Goal: Task Accomplishment & Management: Manage account settings

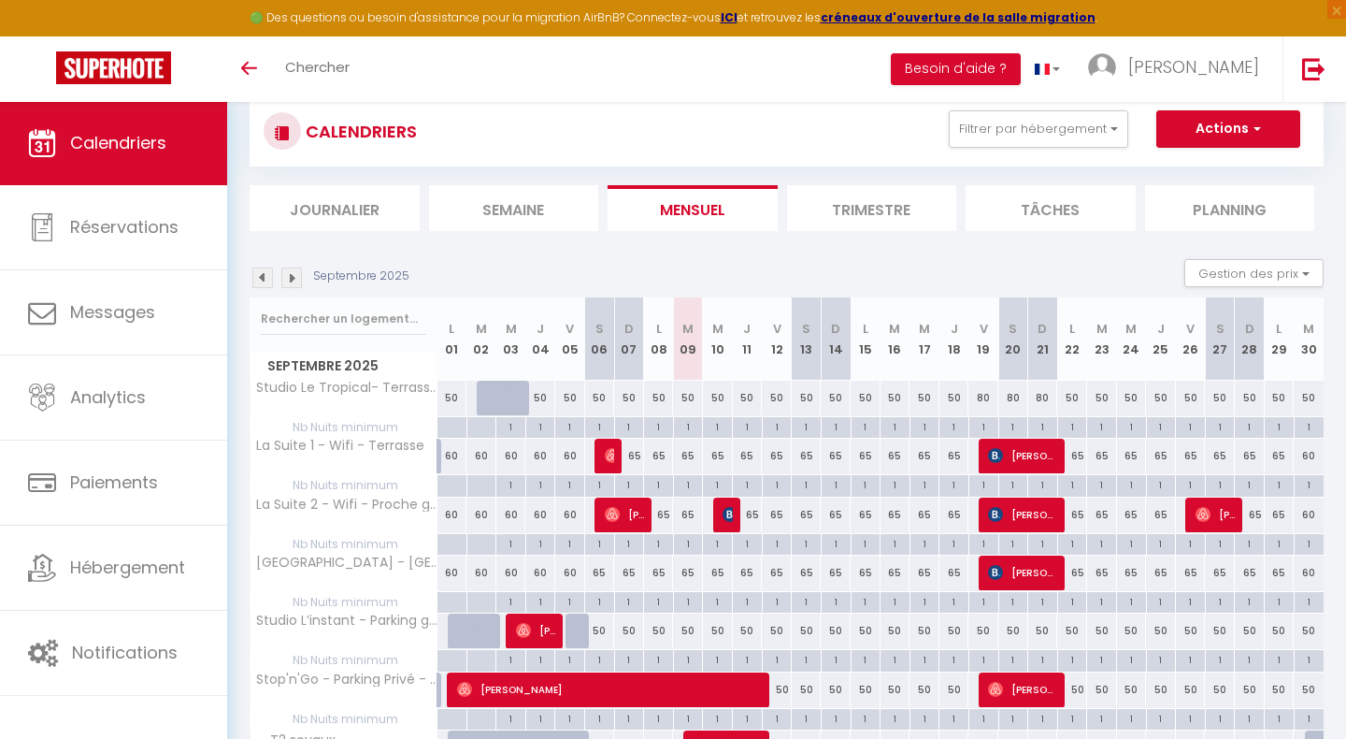
scroll to position [39, 0]
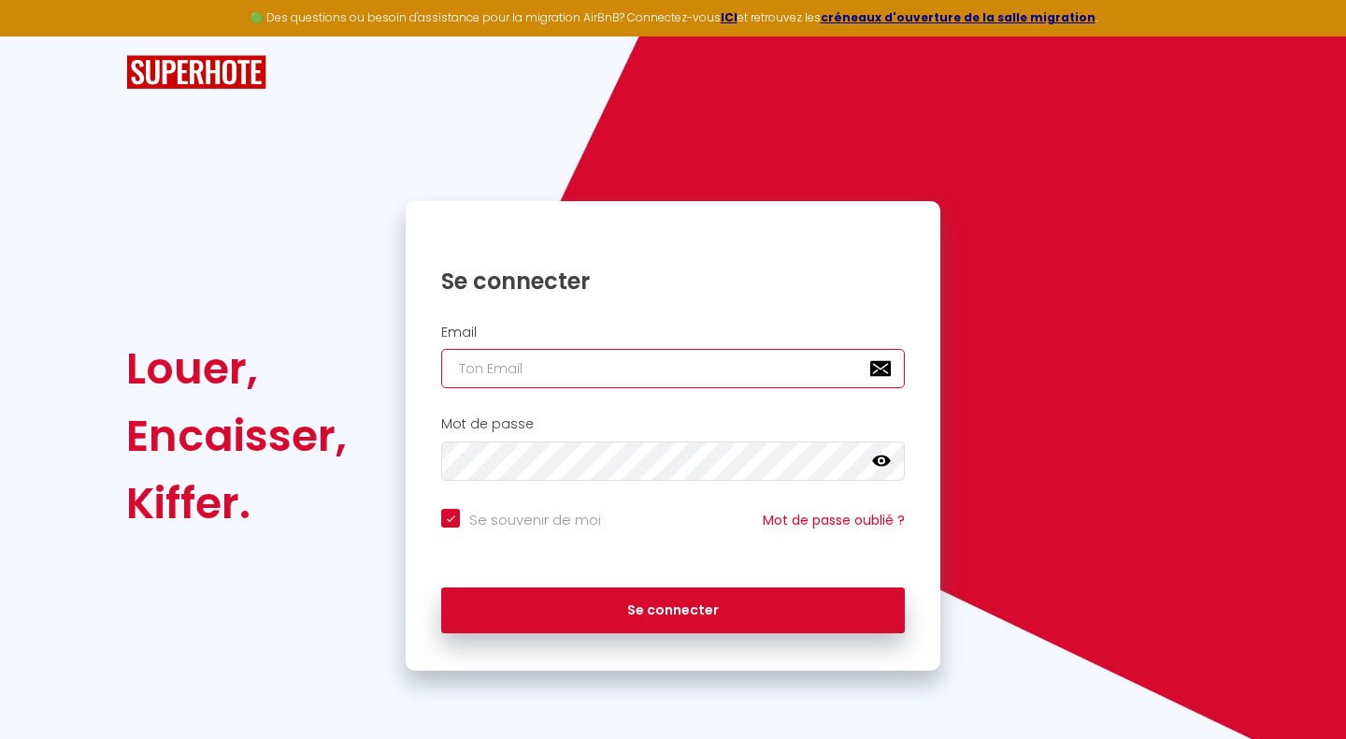
type input "a"
checkbox input "true"
type input "au"
checkbox input "true"
type input "[EMAIL_ADDRESS][DOMAIN_NAME]"
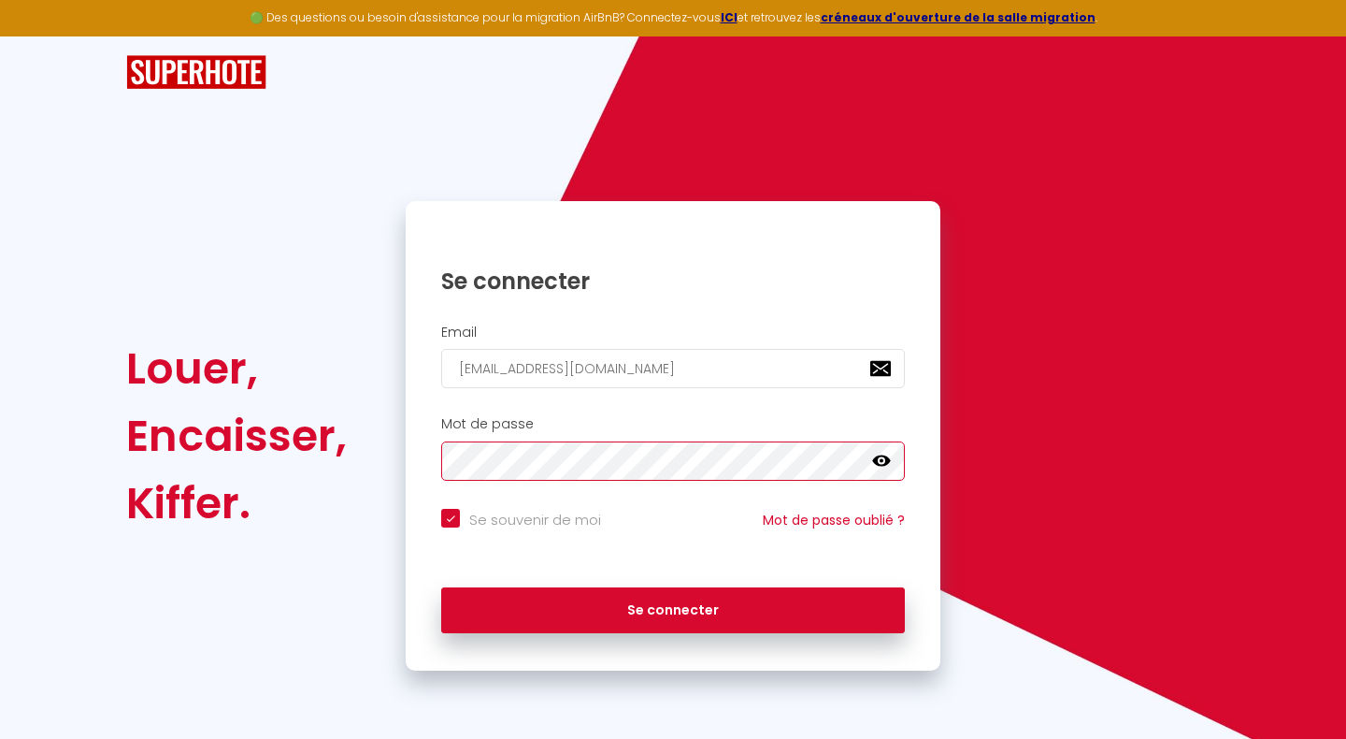
click at [673, 607] on button "Se connecter" at bounding box center [673, 610] width 464 height 47
checkbox input "true"
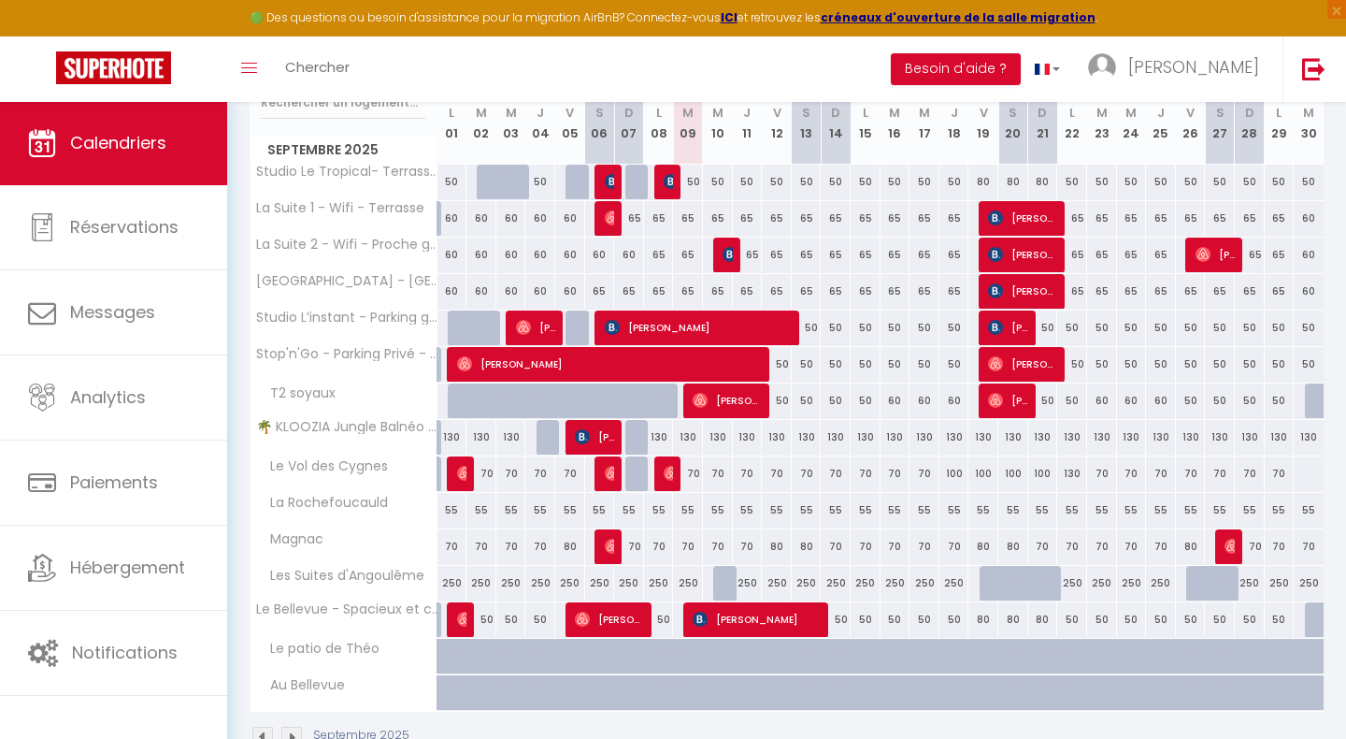
scroll to position [265, 0]
